Goal: Task Accomplishment & Management: Complete application form

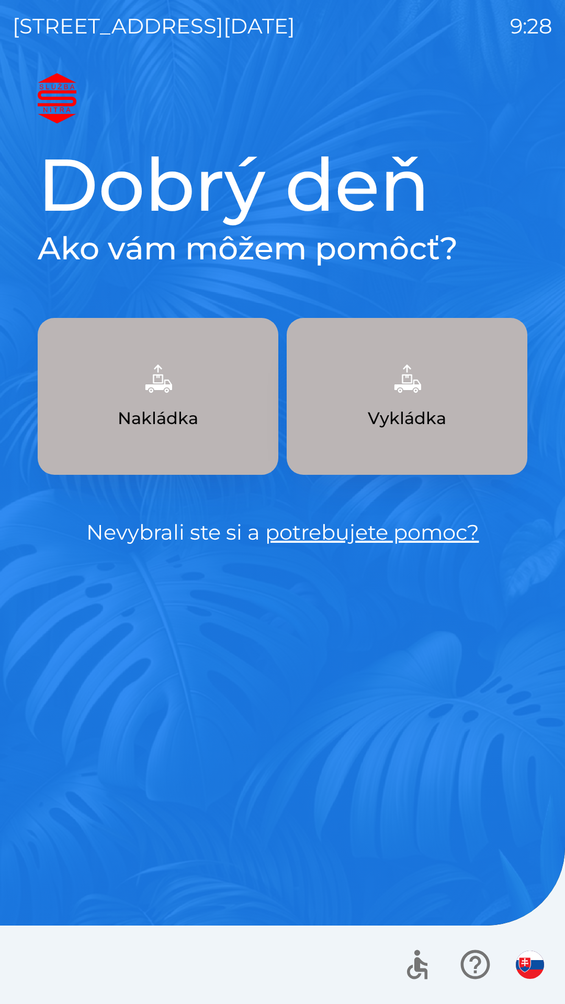
click at [412, 383] on img "button" at bounding box center [407, 379] width 46 height 46
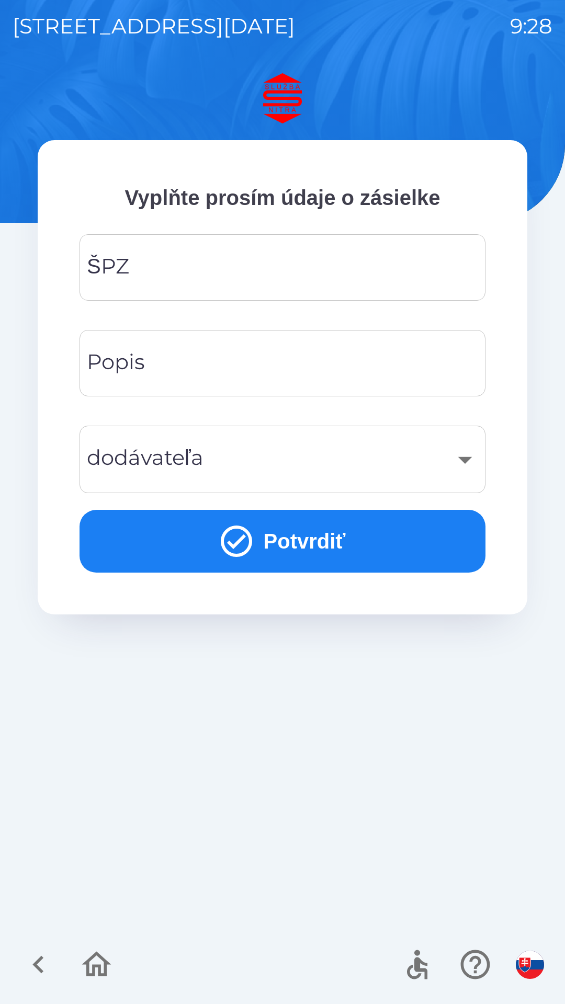
click at [214, 262] on input "ŠPZ" at bounding box center [282, 267] width 381 height 41
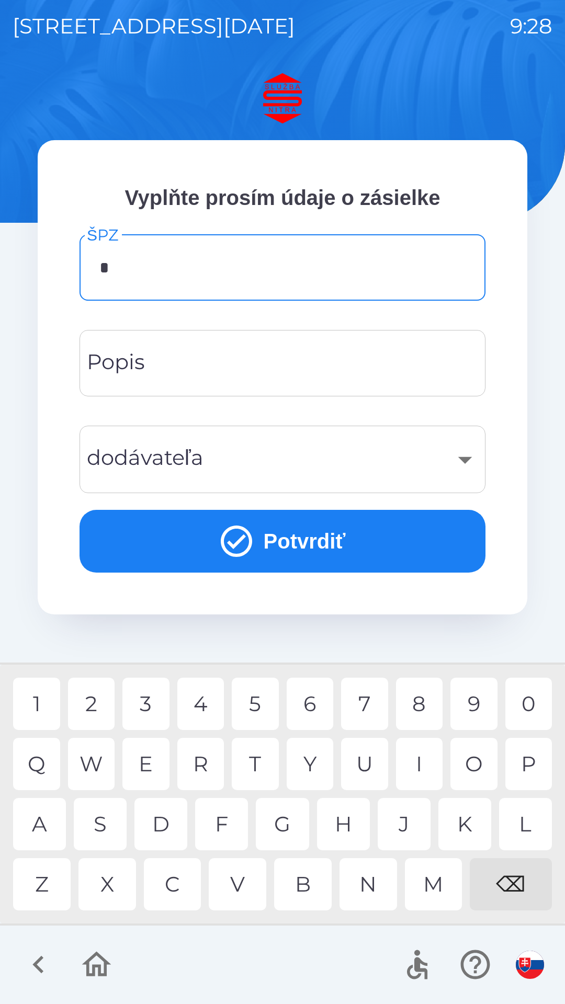
click at [528, 827] on div "L" at bounding box center [525, 824] width 53 height 52
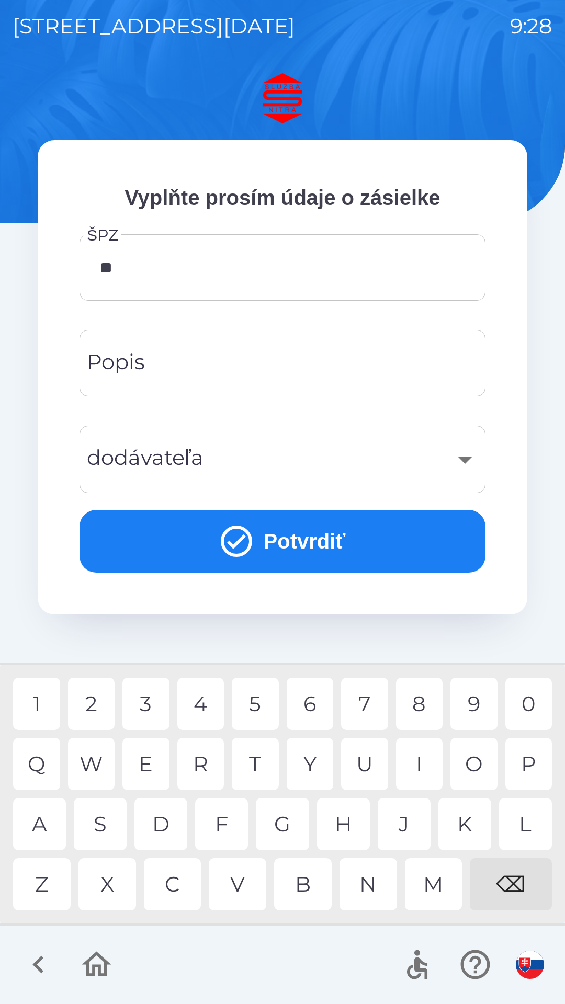
click at [240, 883] on div "V" at bounding box center [238, 884] width 58 height 52
click at [473, 704] on div "9" at bounding box center [473, 704] width 47 height 52
click at [477, 703] on div "9" at bounding box center [473, 704] width 47 height 52
click at [151, 763] on div "E" at bounding box center [145, 764] width 47 height 52
type input "*******"
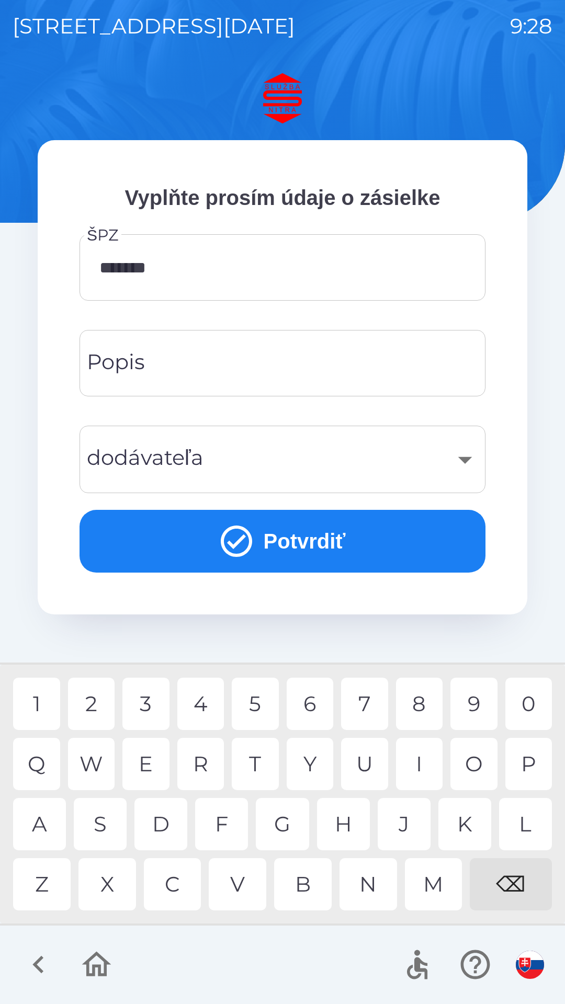
click at [205, 368] on input "Popis" at bounding box center [282, 363] width 381 height 41
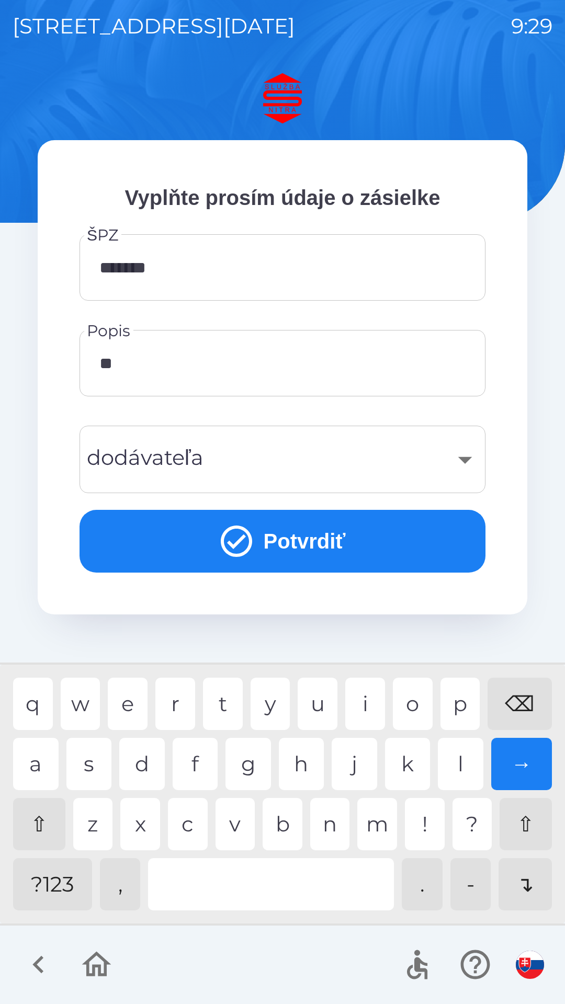
click at [36, 768] on div "a" at bounding box center [36, 764] width 46 height 52
click at [186, 705] on div "r" at bounding box center [175, 704] width 40 height 52
click at [413, 697] on div "o" at bounding box center [413, 704] width 40 height 52
click at [330, 827] on div "n" at bounding box center [330, 824] width 40 height 52
type input "*******"
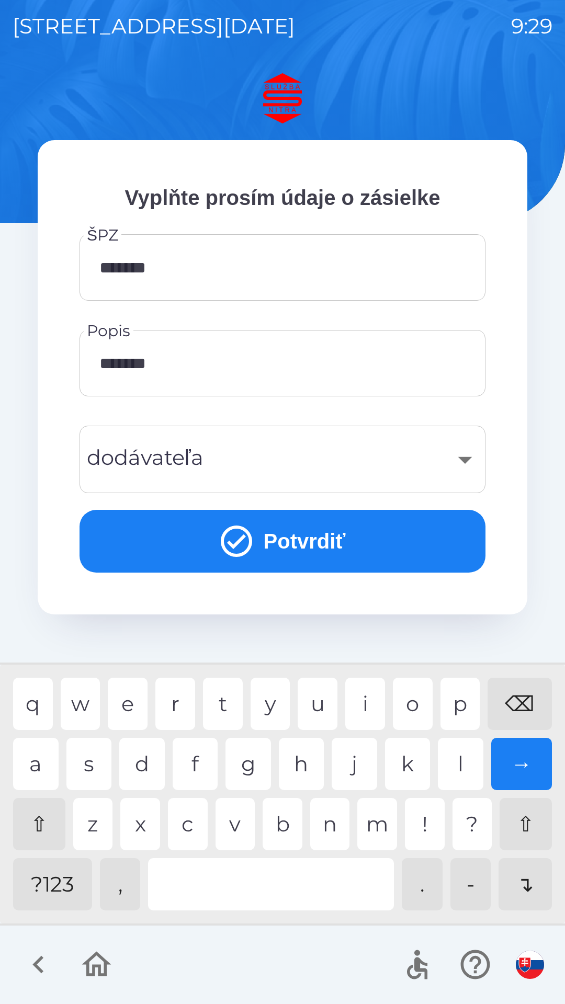
click at [274, 704] on div "y" at bounding box center [271, 704] width 40 height 52
click at [220, 465] on div "​" at bounding box center [282, 459] width 381 height 42
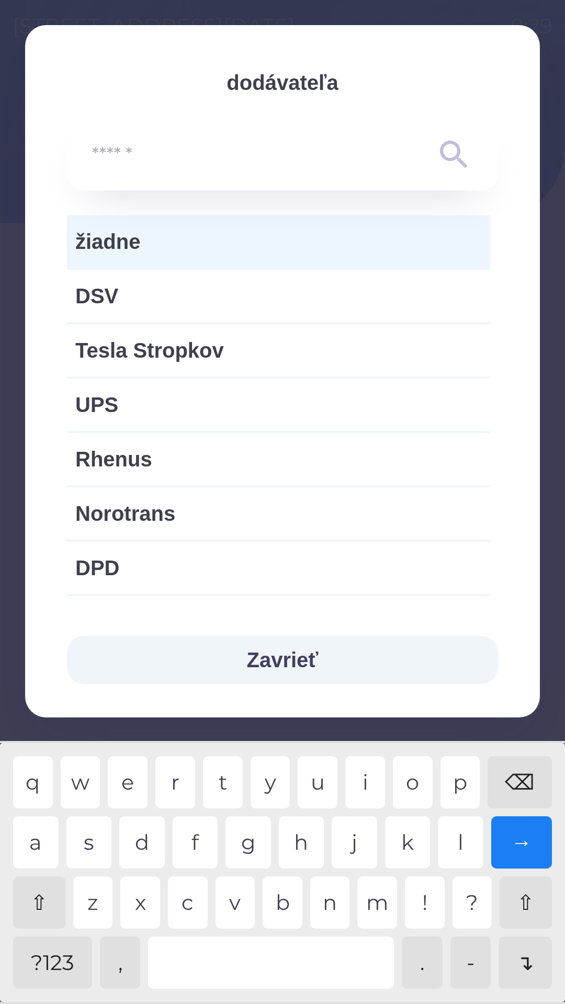
click at [162, 153] on input "text" at bounding box center [261, 155] width 339 height 29
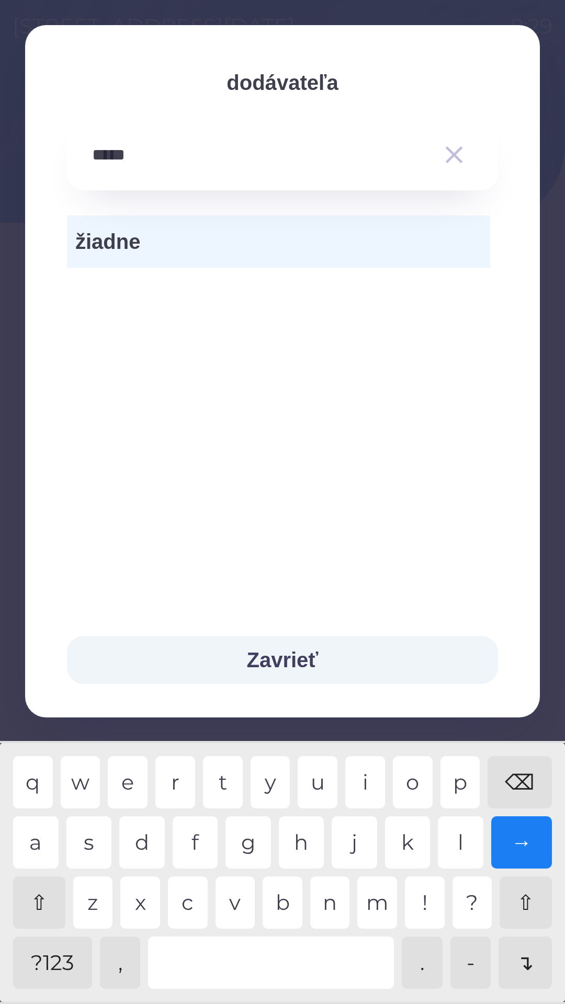
click at [37, 846] on div "a" at bounding box center [36, 843] width 46 height 52
click at [196, 909] on div "c" at bounding box center [188, 903] width 40 height 52
type input "*******"
click at [223, 781] on div "t" at bounding box center [223, 782] width 40 height 52
click at [286, 661] on button "Zavrieť" at bounding box center [282, 660] width 431 height 48
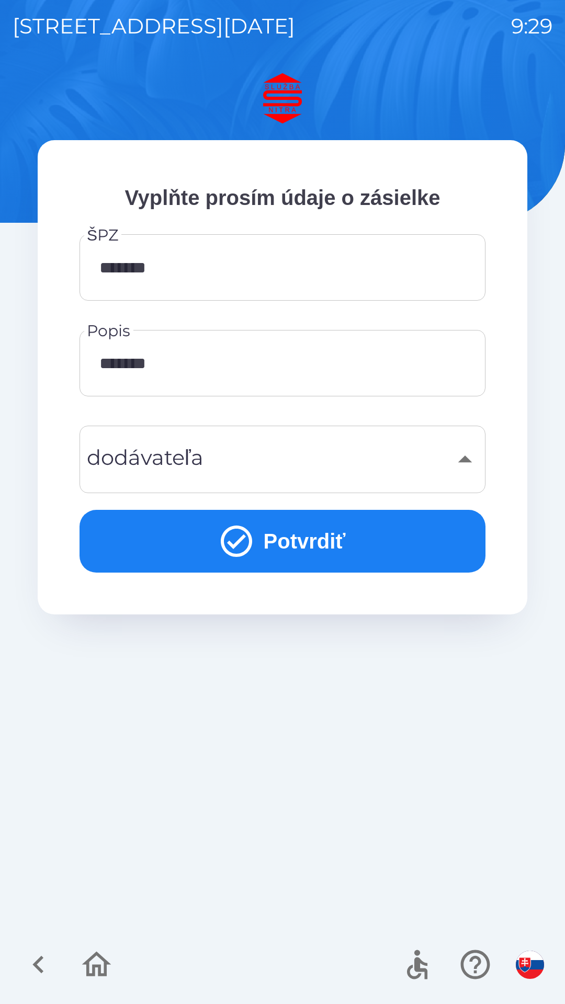
click at [262, 465] on div "​" at bounding box center [282, 459] width 381 height 42
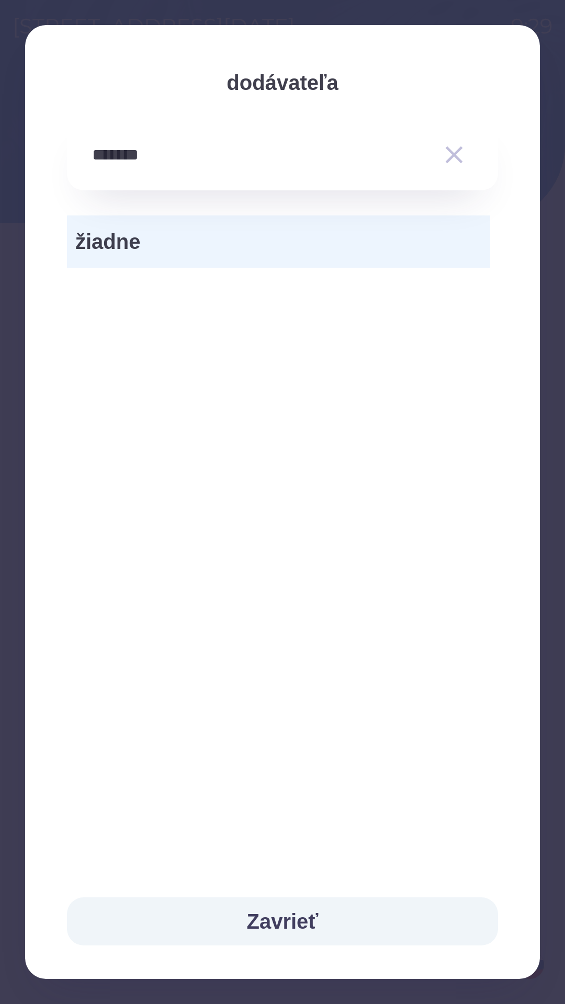
click at [527, 961] on div "Zavrieť" at bounding box center [282, 921] width 515 height 115
click at [284, 235] on span "žiadne" at bounding box center [278, 241] width 406 height 31
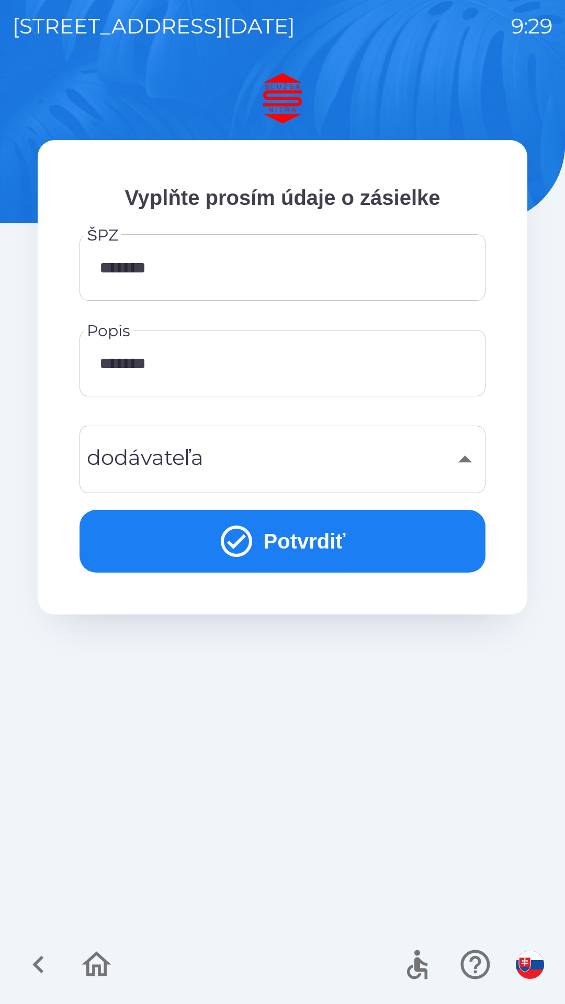
click at [308, 547] on button "Potvrdiť" at bounding box center [283, 541] width 406 height 63
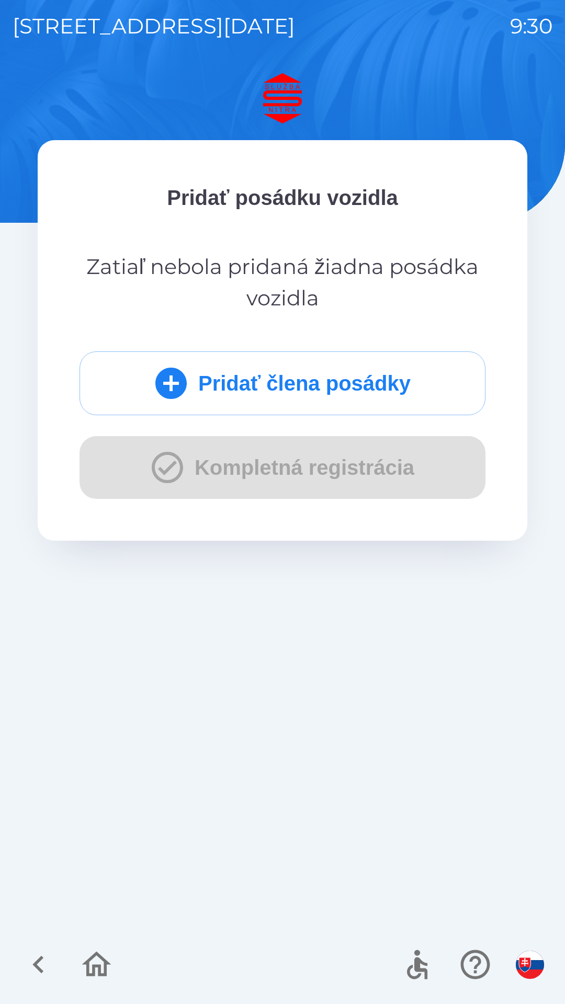
click at [330, 480] on div "Pridať člena posádky Kompletná registrácia" at bounding box center [283, 426] width 406 height 148
click at [96, 968] on icon "button" at bounding box center [96, 964] width 29 height 25
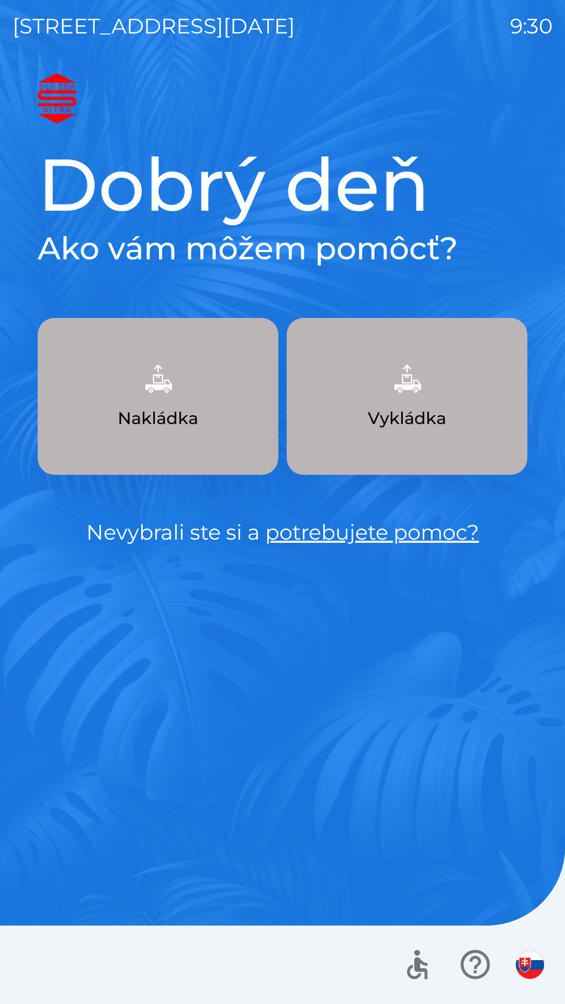
click at [412, 526] on link "potrebujete pomoc?" at bounding box center [372, 532] width 214 height 26
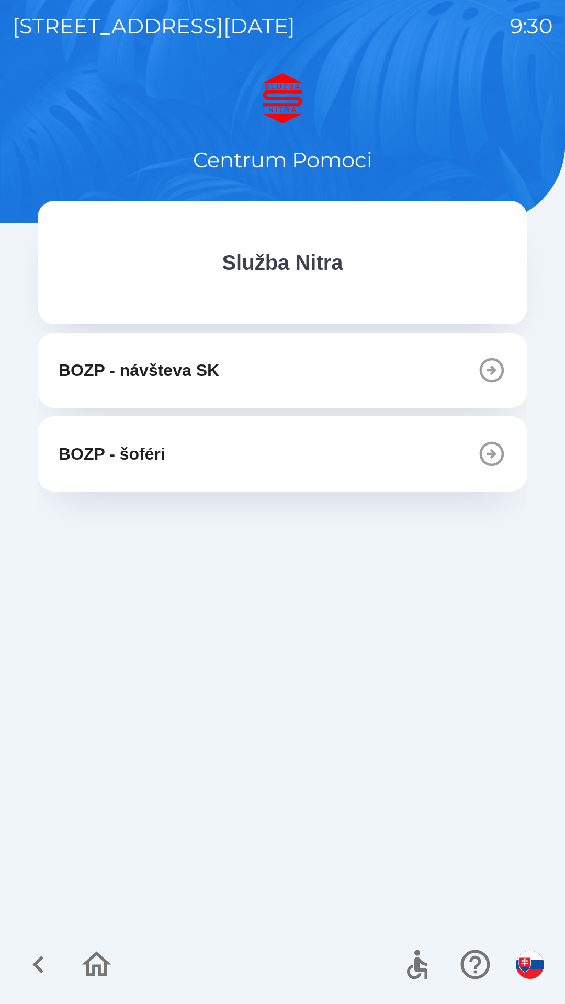
click at [44, 977] on icon "button" at bounding box center [38, 964] width 35 height 35
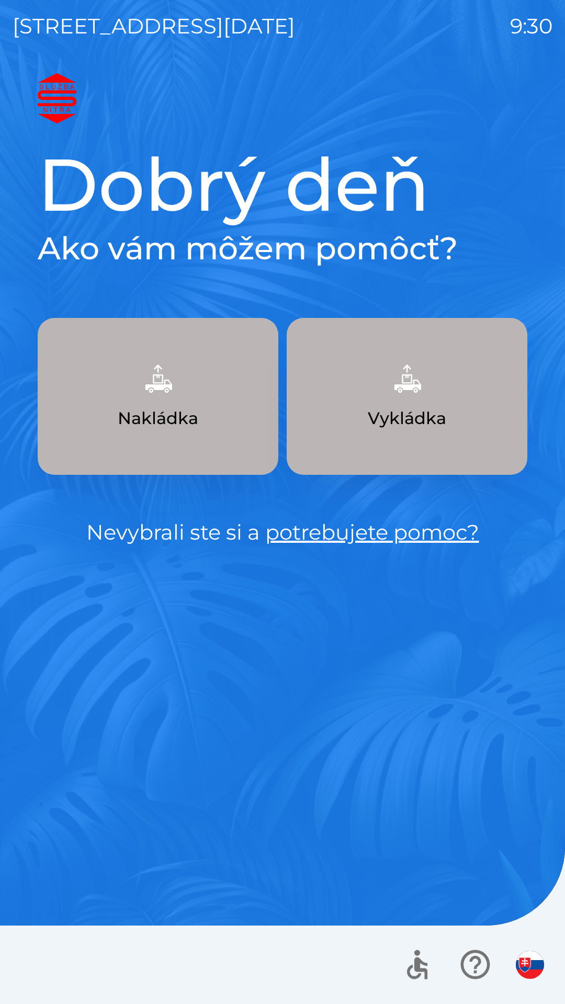
click at [422, 423] on p "Vykládka" at bounding box center [407, 418] width 78 height 25
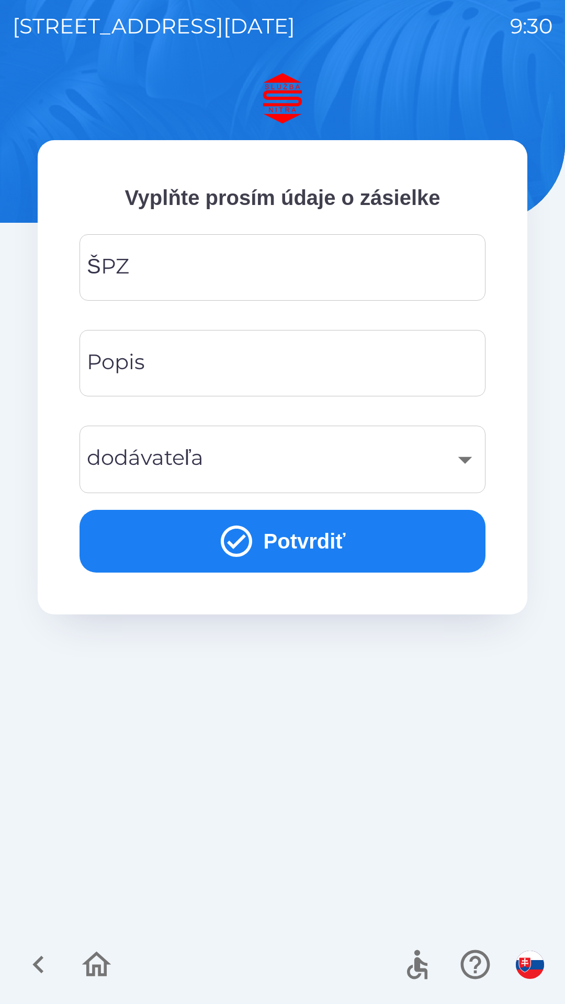
click at [245, 269] on input "ŠPZ" at bounding box center [282, 267] width 381 height 41
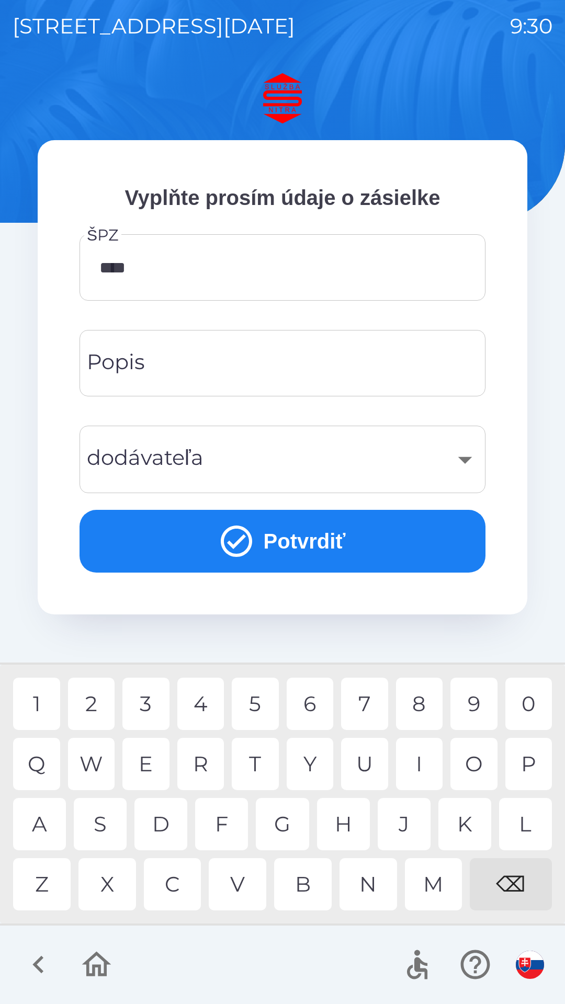
click at [470, 700] on div "9" at bounding box center [473, 704] width 47 height 52
click at [146, 764] on div "E" at bounding box center [145, 764] width 47 height 52
type input "*******"
click at [222, 370] on input "Popis" at bounding box center [282, 363] width 381 height 41
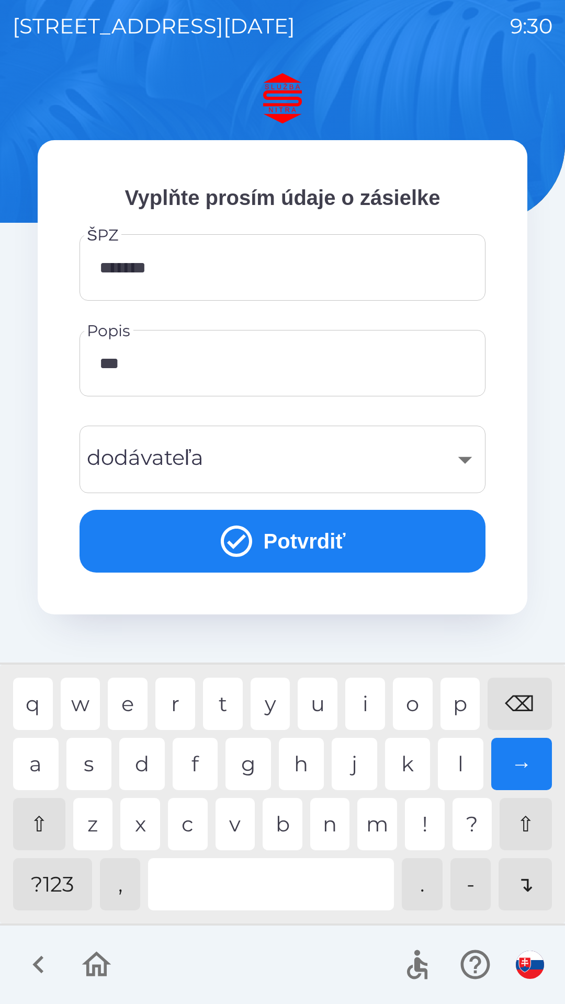
click at [184, 695] on div "r" at bounding box center [175, 704] width 40 height 52
click at [220, 704] on div "t" at bounding box center [223, 704] width 40 height 52
type input "******"
click at [244, 462] on div "​" at bounding box center [282, 459] width 381 height 42
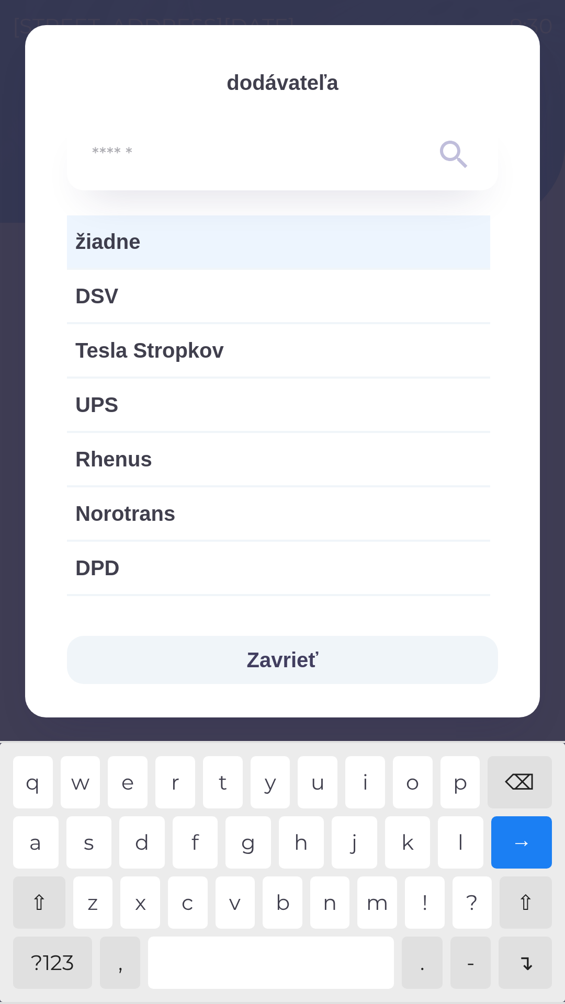
click at [210, 240] on span "žiadne" at bounding box center [278, 241] width 406 height 31
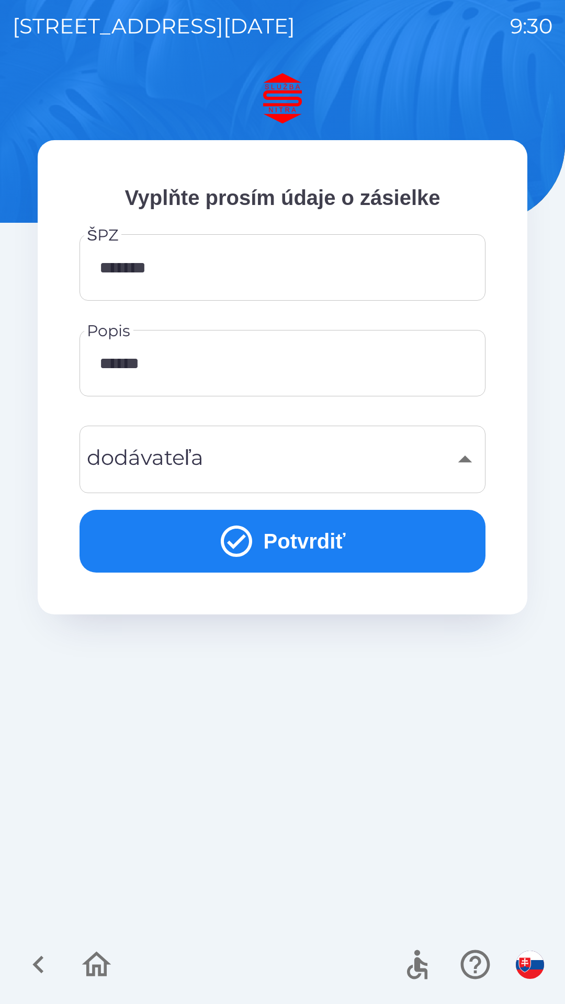
click at [337, 549] on button "Potvrdiť" at bounding box center [283, 541] width 406 height 63
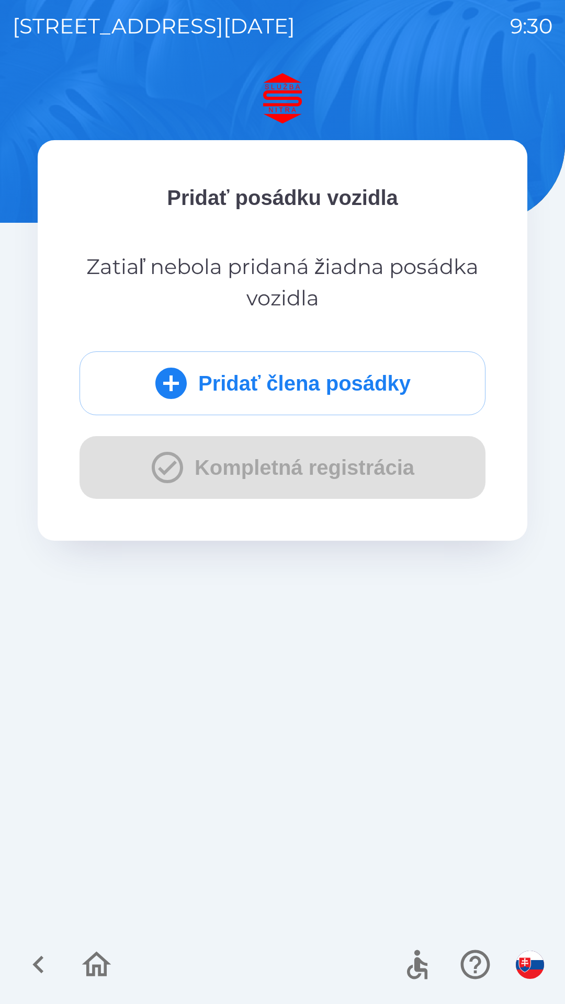
click at [329, 407] on button "Pridať člena posádky" at bounding box center [283, 384] width 406 height 64
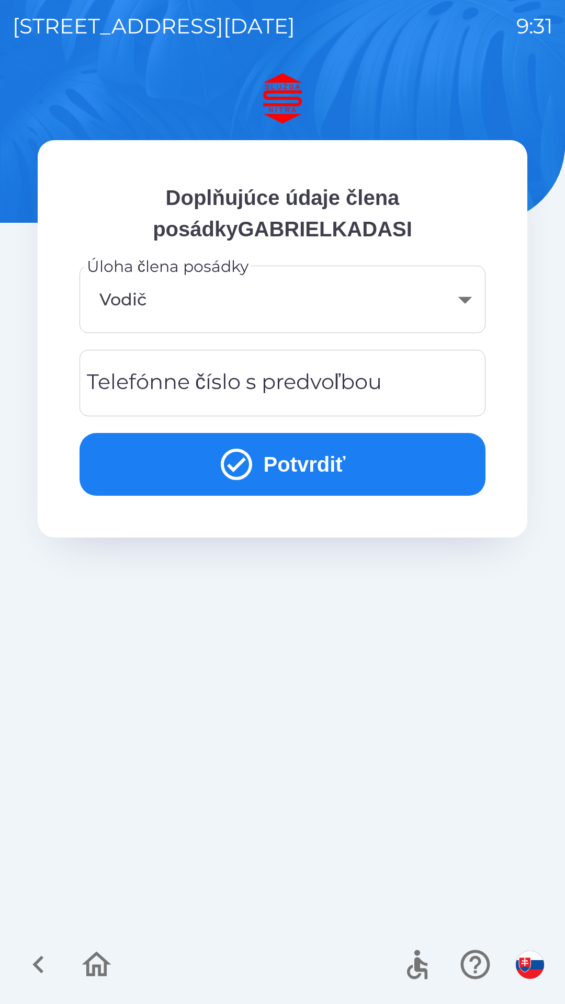
click at [246, 388] on div "Telefónne číslo s predvoľbou Telefónne číslo s predvoľbou" at bounding box center [283, 383] width 406 height 66
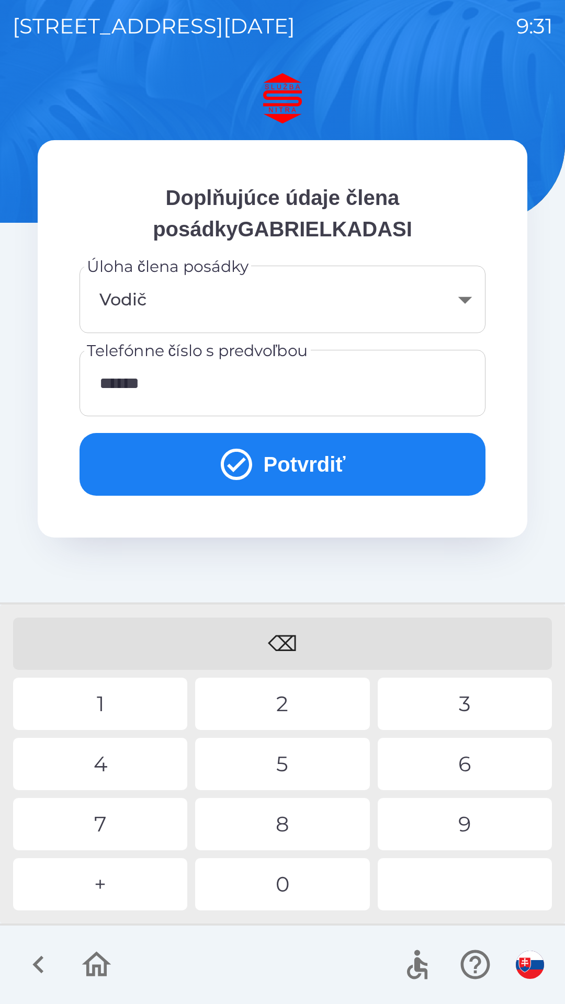
click at [451, 824] on div "9" at bounding box center [465, 824] width 174 height 52
click at [291, 892] on div "0" at bounding box center [282, 884] width 174 height 52
click at [105, 817] on div "7" at bounding box center [100, 824] width 174 height 52
click at [292, 766] on div "5" at bounding box center [282, 764] width 174 height 52
type input "**********"
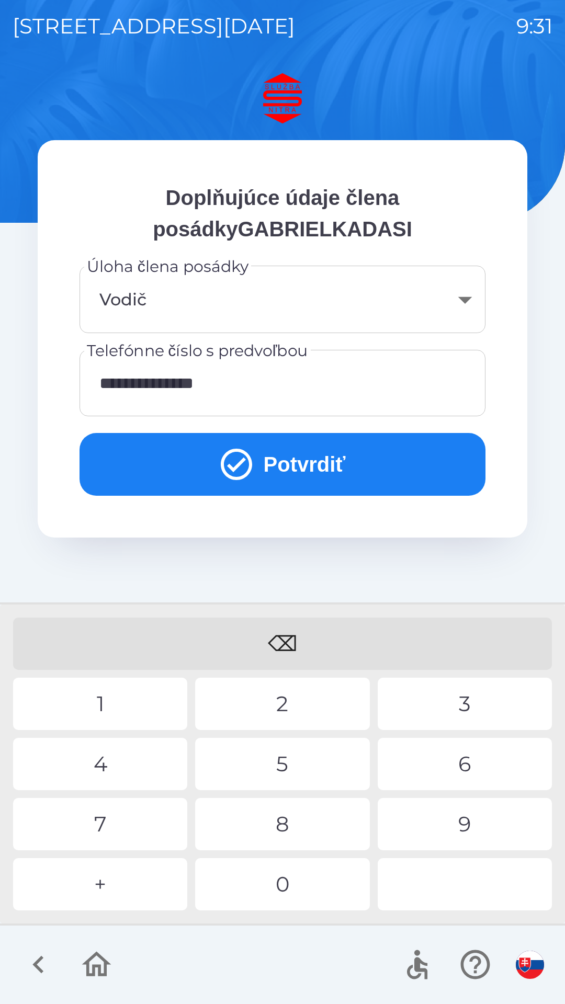
click at [465, 766] on div "6" at bounding box center [465, 764] width 174 height 52
click at [334, 468] on button "Potvrdiť" at bounding box center [283, 464] width 406 height 63
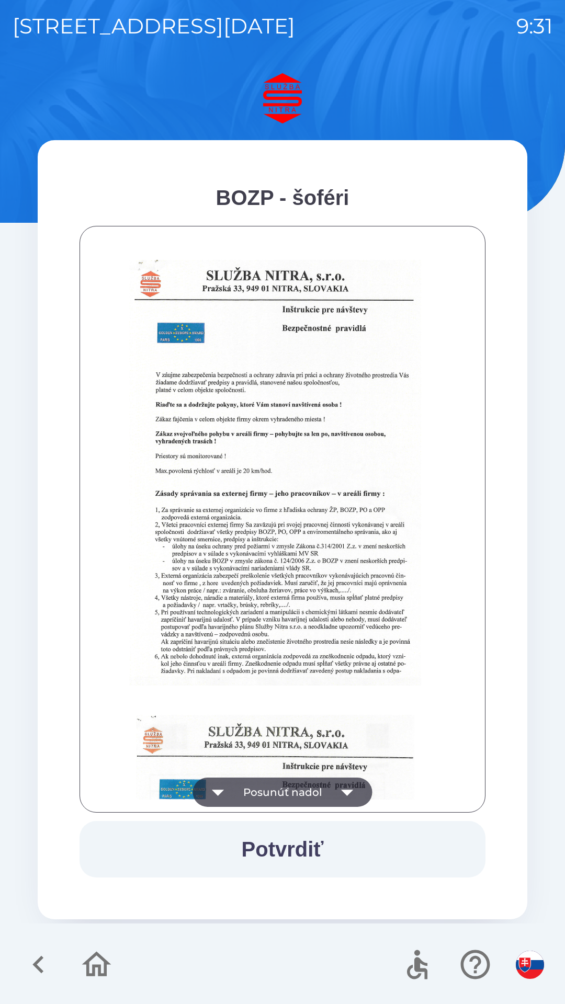
click at [342, 841] on button "Potvrdiť" at bounding box center [283, 849] width 406 height 56
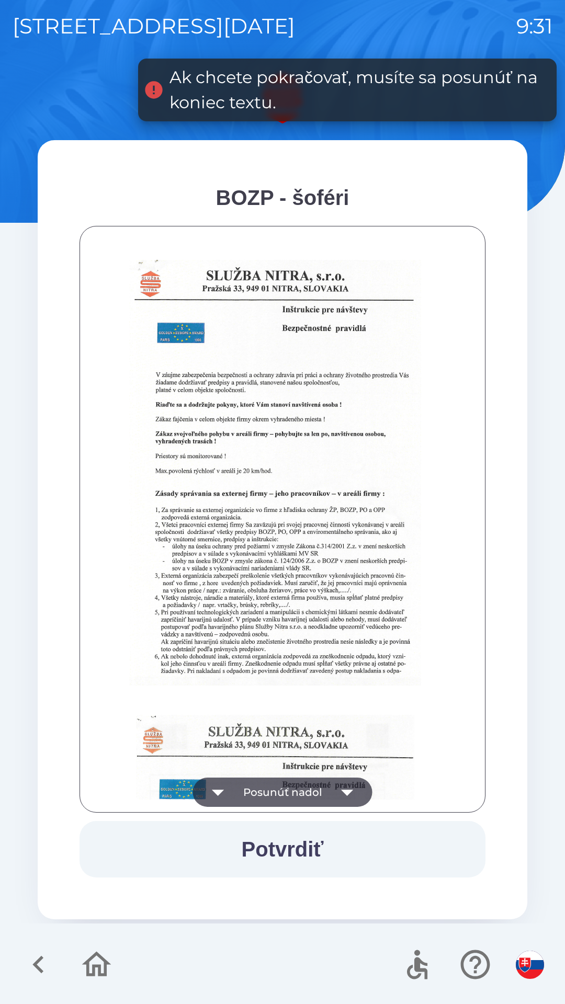
click at [348, 792] on icon "button" at bounding box center [347, 793] width 12 height 6
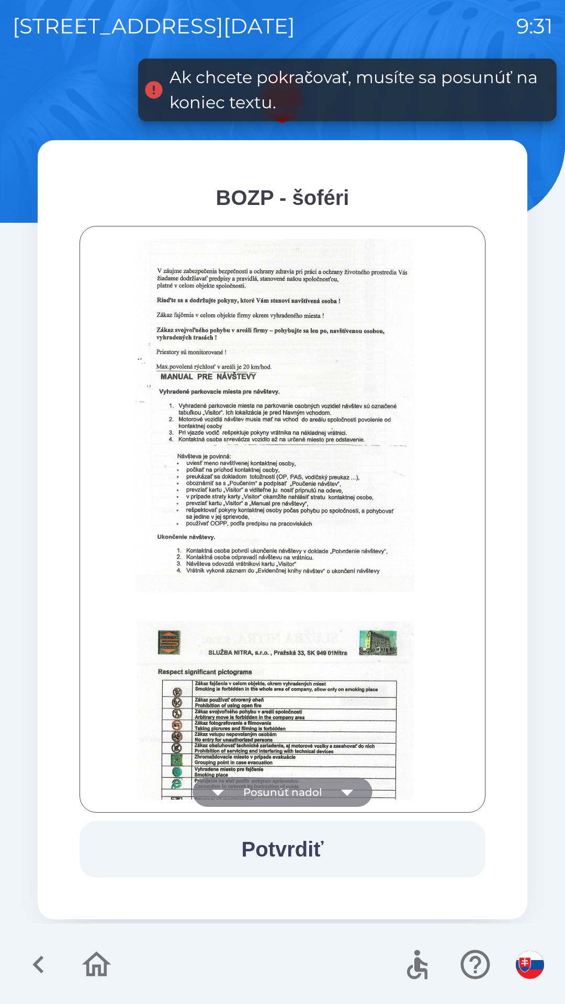
click at [353, 794] on icon "button" at bounding box center [347, 792] width 29 height 29
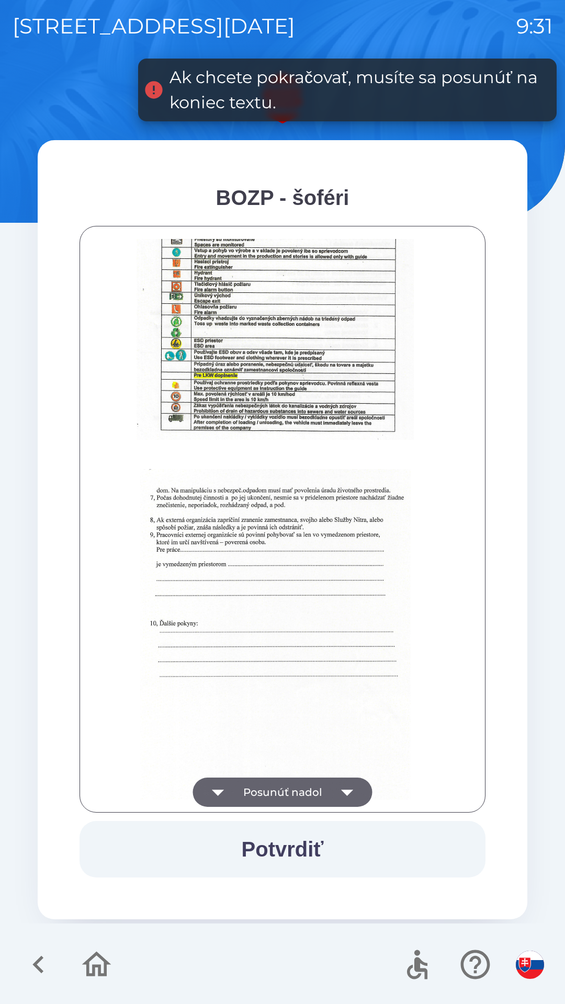
click at [348, 795] on icon "button" at bounding box center [347, 792] width 29 height 29
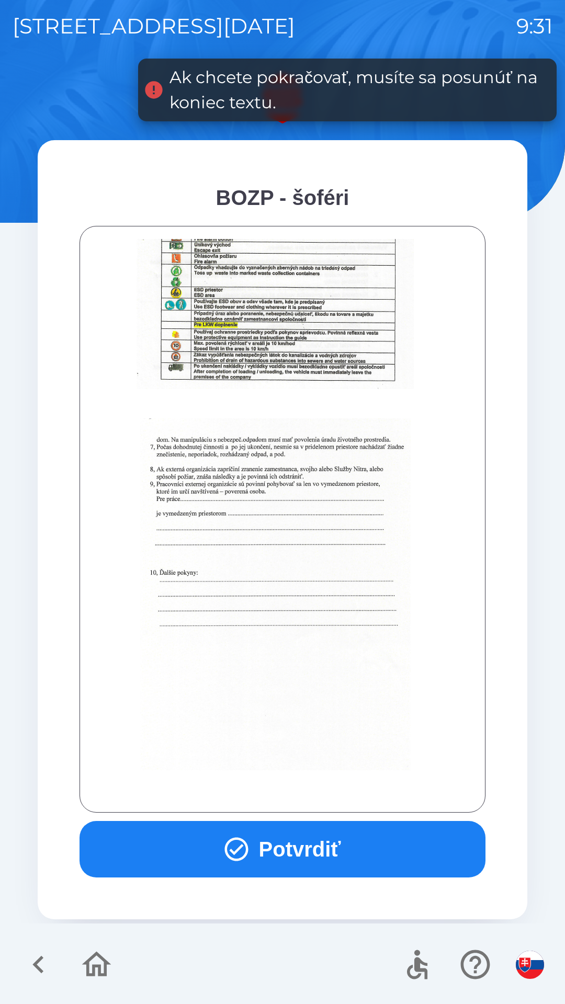
click at [352, 795] on div at bounding box center [283, 519] width 380 height 561
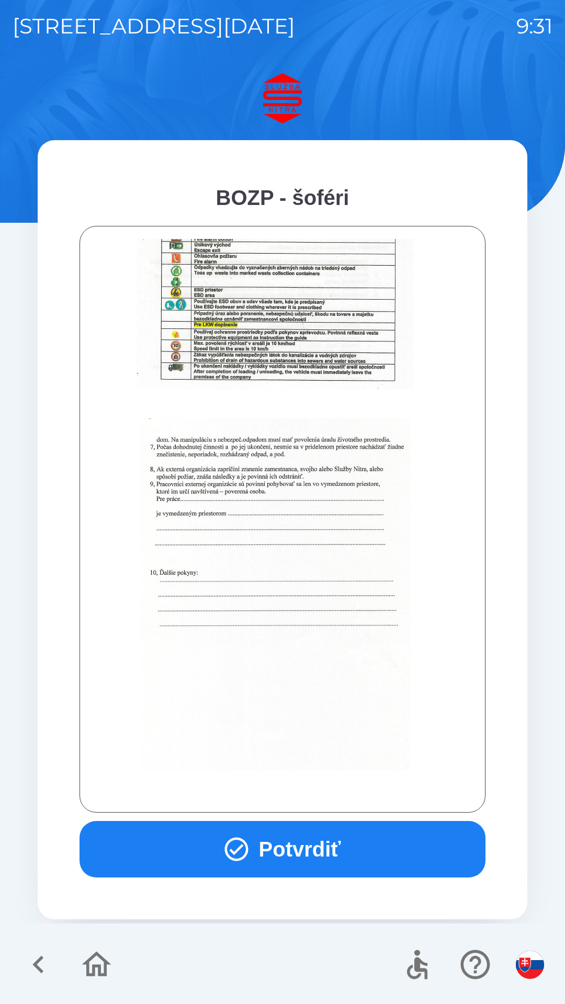
click at [308, 852] on button "Potvrdiť" at bounding box center [283, 849] width 406 height 56
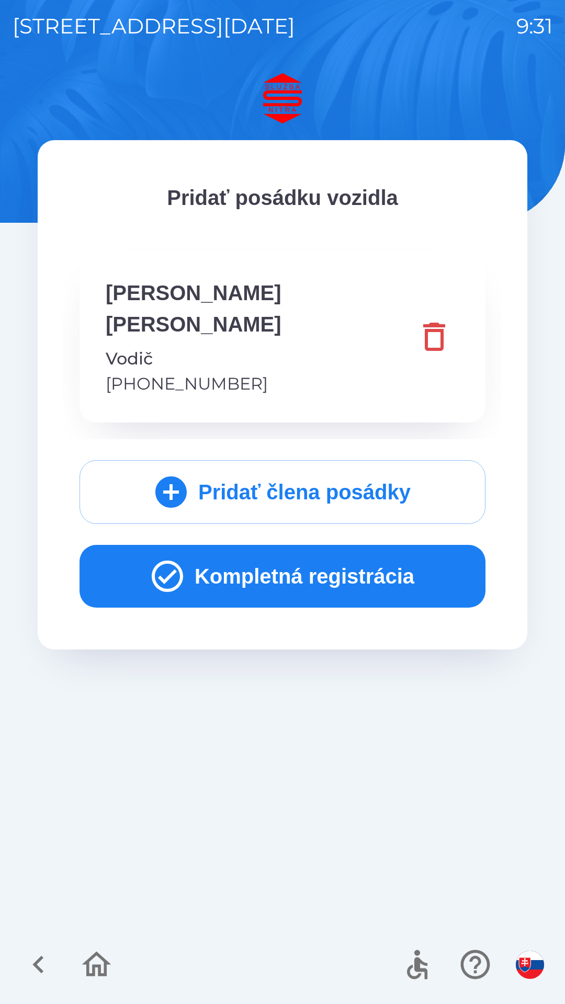
click at [337, 545] on button "Kompletná registrácia" at bounding box center [283, 576] width 406 height 63
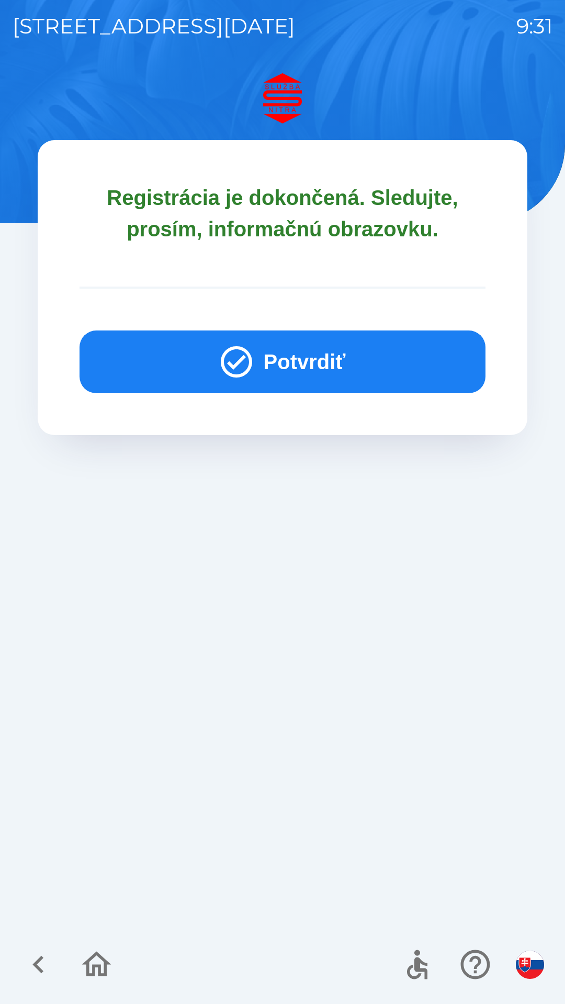
click at [348, 352] on button "Potvrdiť" at bounding box center [283, 362] width 406 height 63
